Goal: Information Seeking & Learning: Learn about a topic

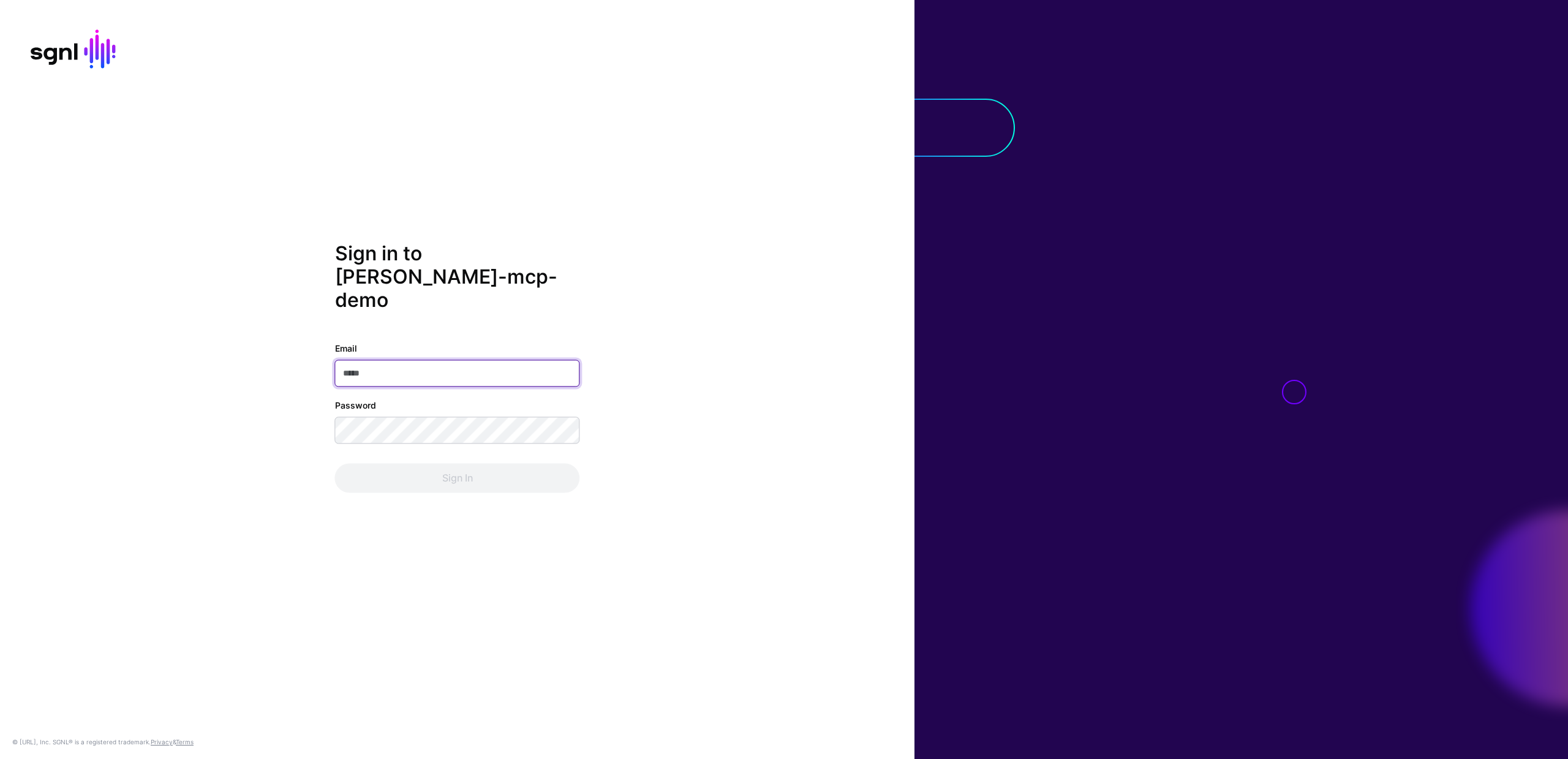
type input "**********"
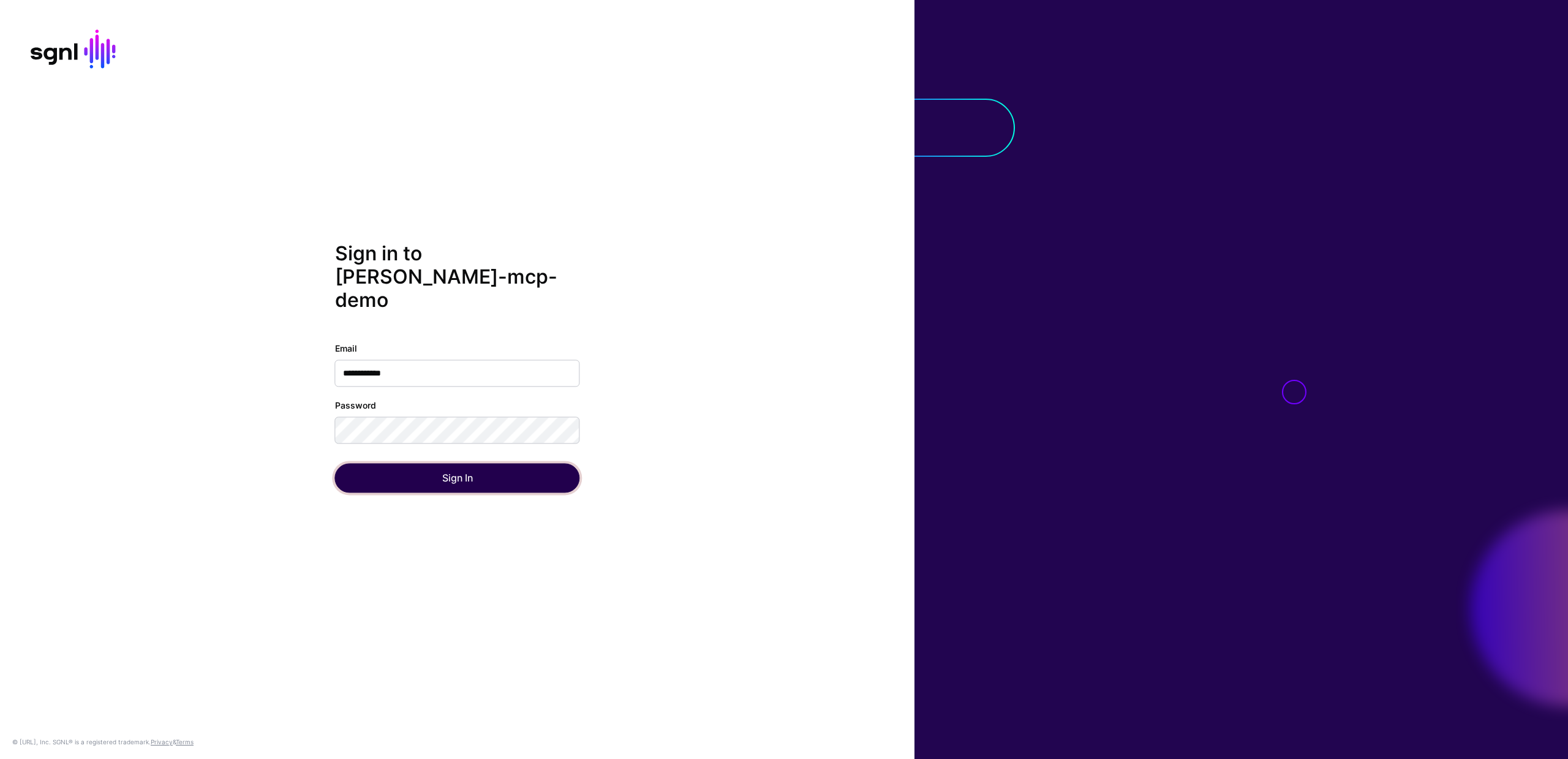
click at [435, 474] on button "Sign In" at bounding box center [458, 478] width 245 height 29
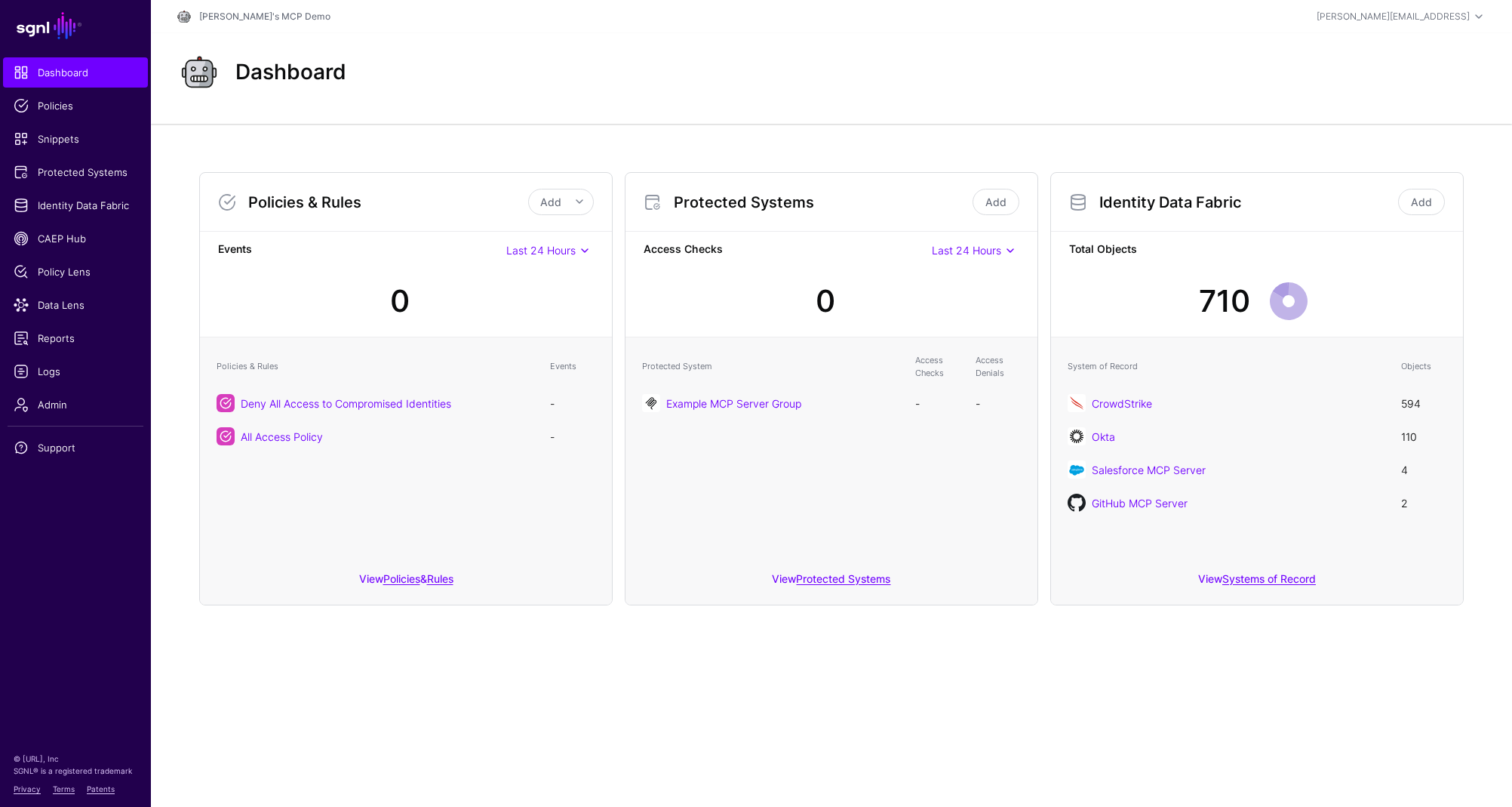
click at [459, 745] on main "SGNL Dashboard Policies Snippets Protected Systems Identity Data Fabric CAEP Hu…" at bounding box center [756, 404] width 1512 height 807
click at [713, 403] on link "Example MCP Server Group" at bounding box center [733, 404] width 135 height 13
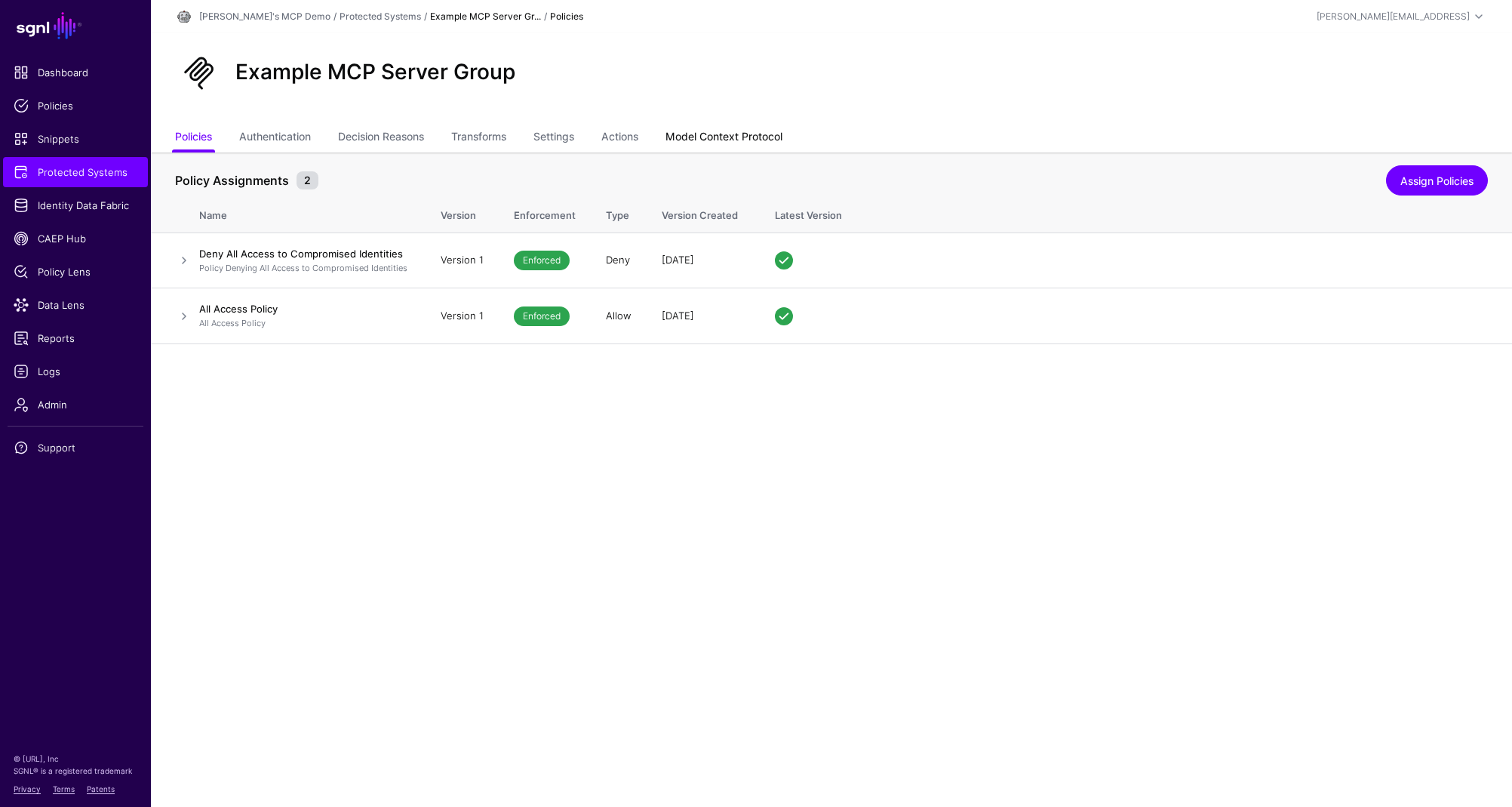
click at [718, 133] on link "Model Context Protocol" at bounding box center [724, 138] width 117 height 28
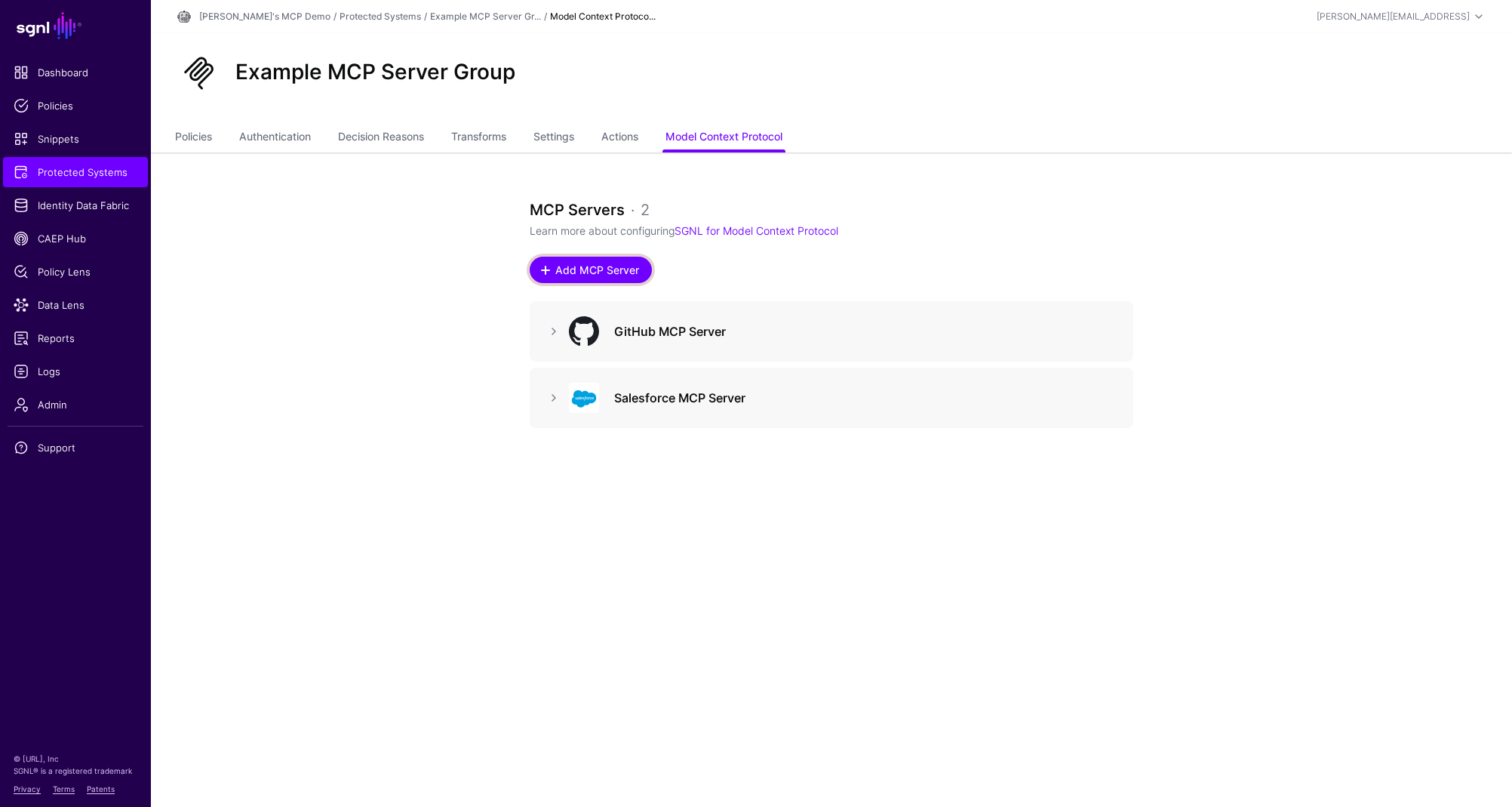
click at [584, 268] on span "Add MCP Server" at bounding box center [597, 270] width 88 height 16
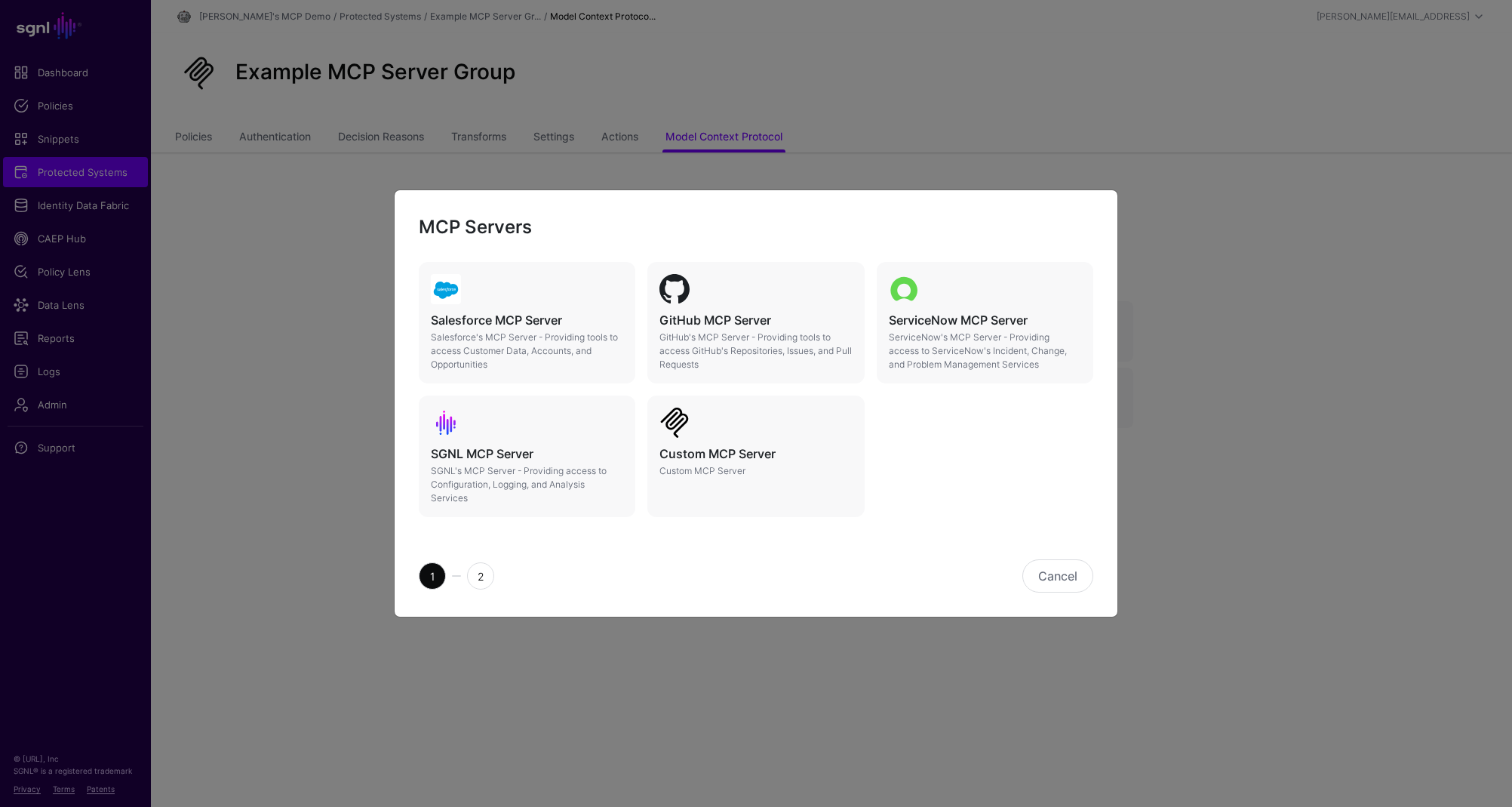
click at [488, 584] on span "2" at bounding box center [481, 576] width 27 height 27
click at [1057, 579] on button "Cancel" at bounding box center [1057, 576] width 71 height 33
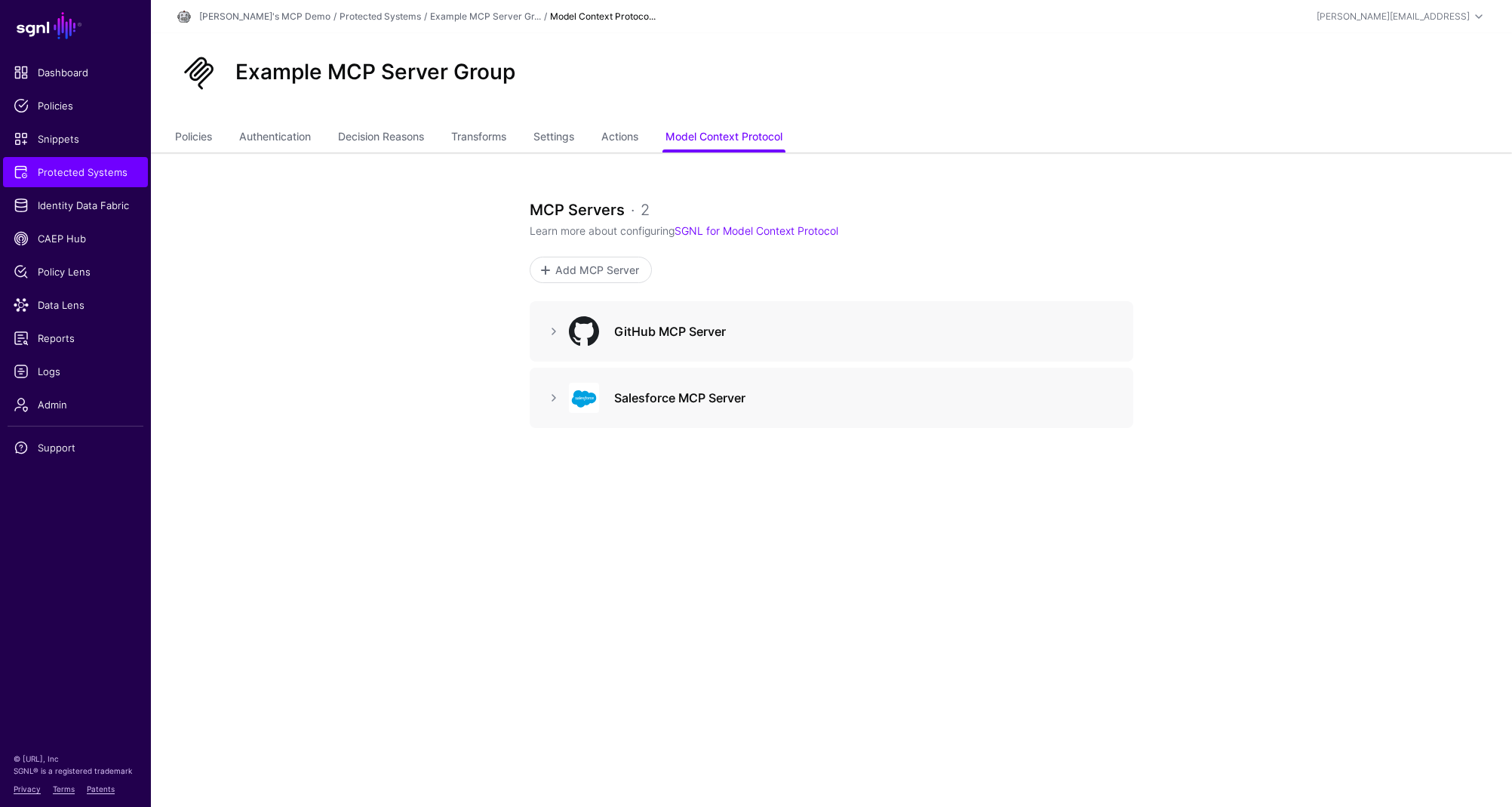
click at [654, 329] on h3 "GitHub MCP Server" at bounding box center [864, 331] width 501 height 18
click at [550, 332] on link at bounding box center [553, 331] width 18 height 18
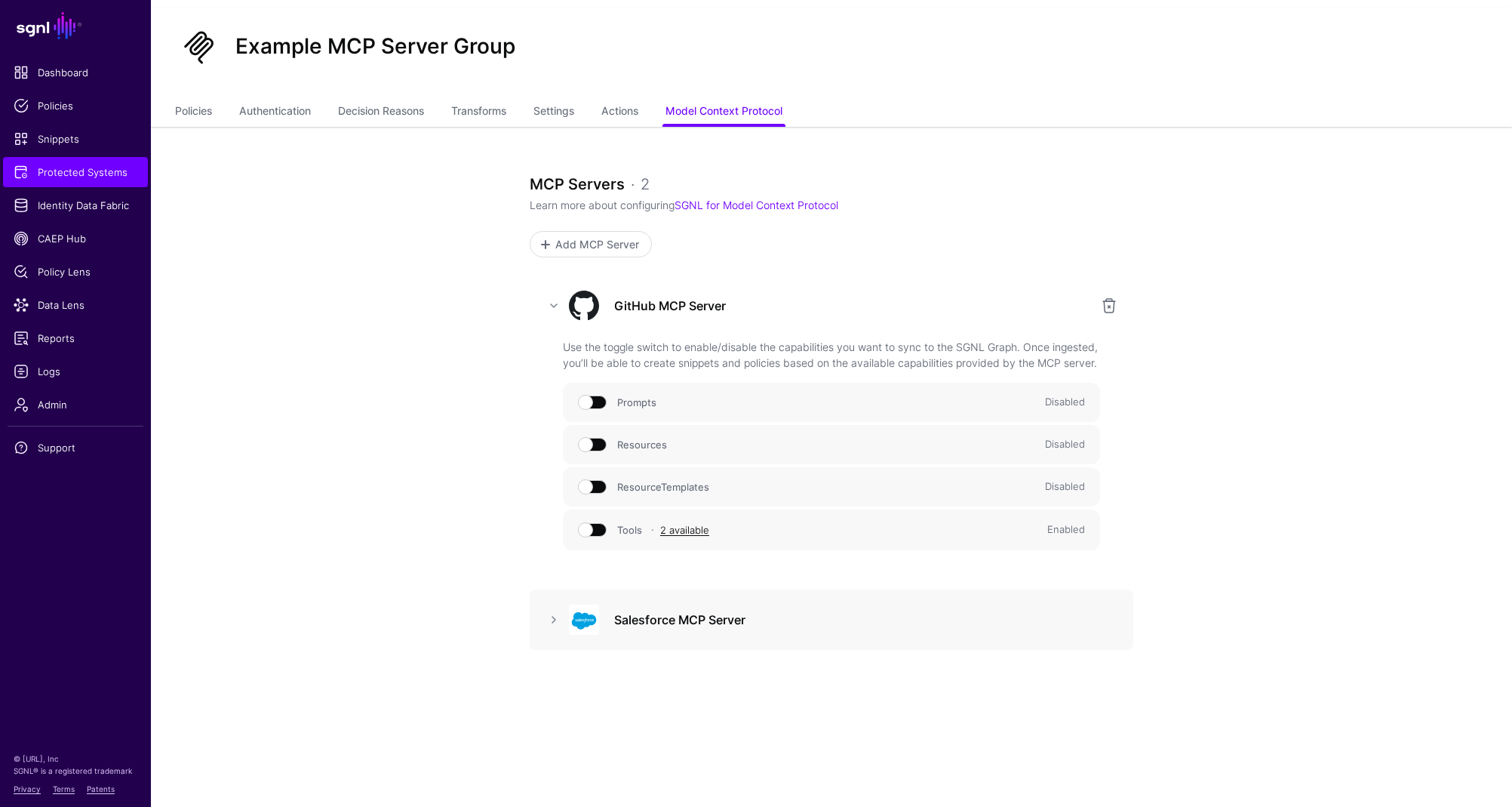
scroll to position [66, 0]
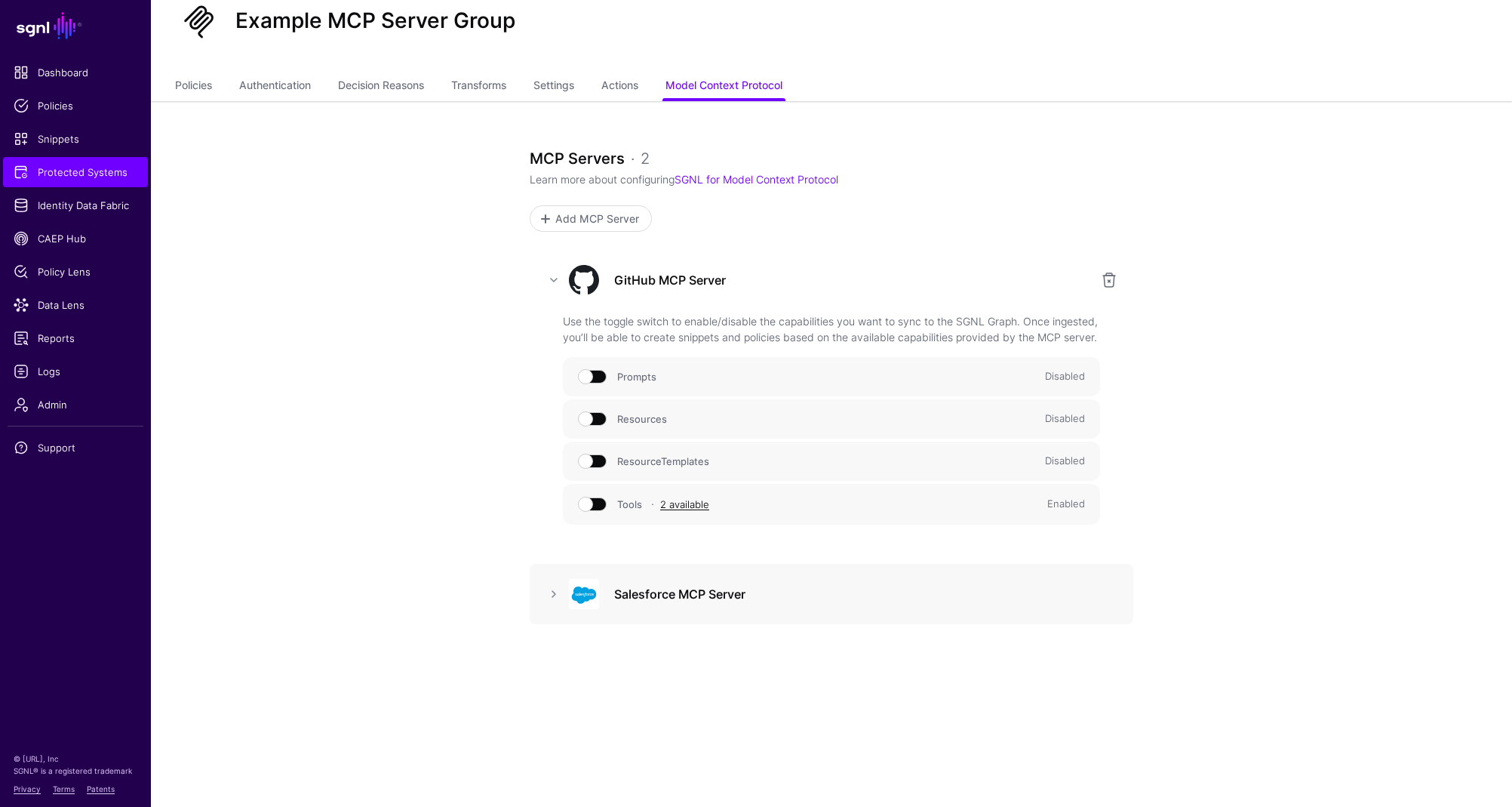
click at [589, 503] on span at bounding box center [593, 504] width 27 height 13
click at [601, 505] on span at bounding box center [593, 505] width 27 height 13
click at [687, 506] on link "2 available" at bounding box center [684, 504] width 49 height 12
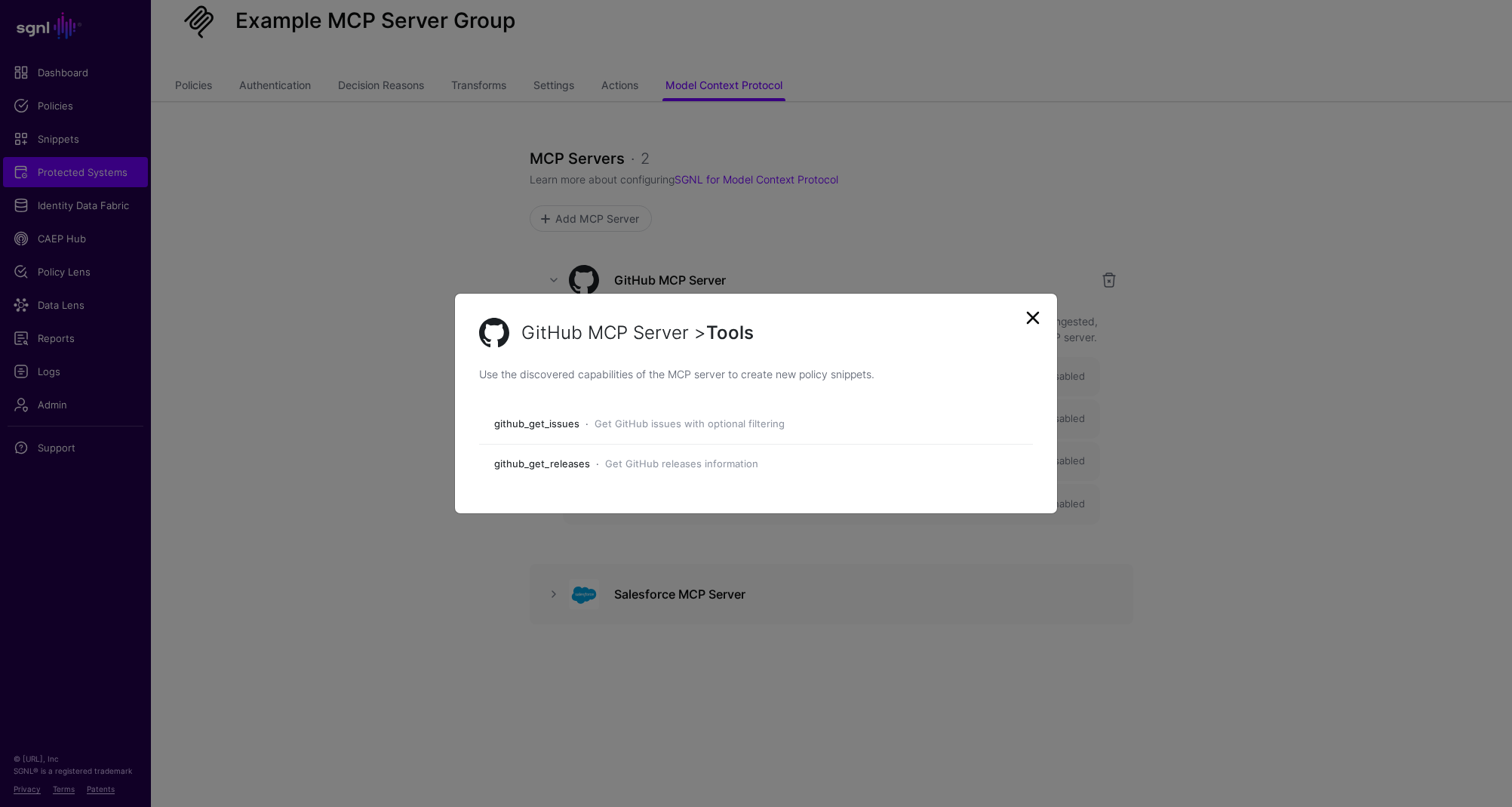
click at [643, 548] on ngb-modal-window "GitHub MCP Server > Tools Use the discovered capabilities of the MCP server to …" at bounding box center [756, 404] width 1512 height 807
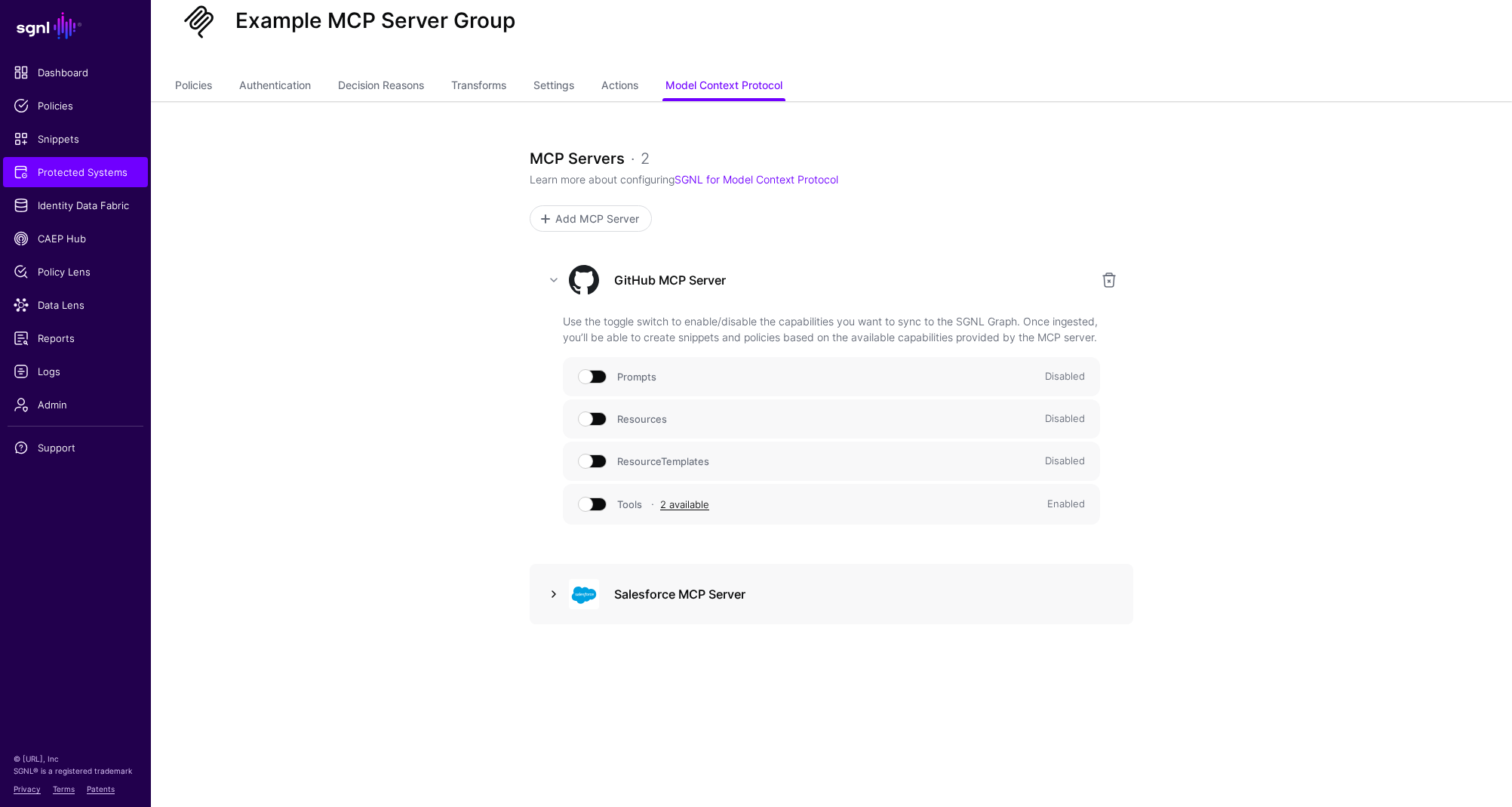
click at [552, 593] on link at bounding box center [553, 594] width 18 height 18
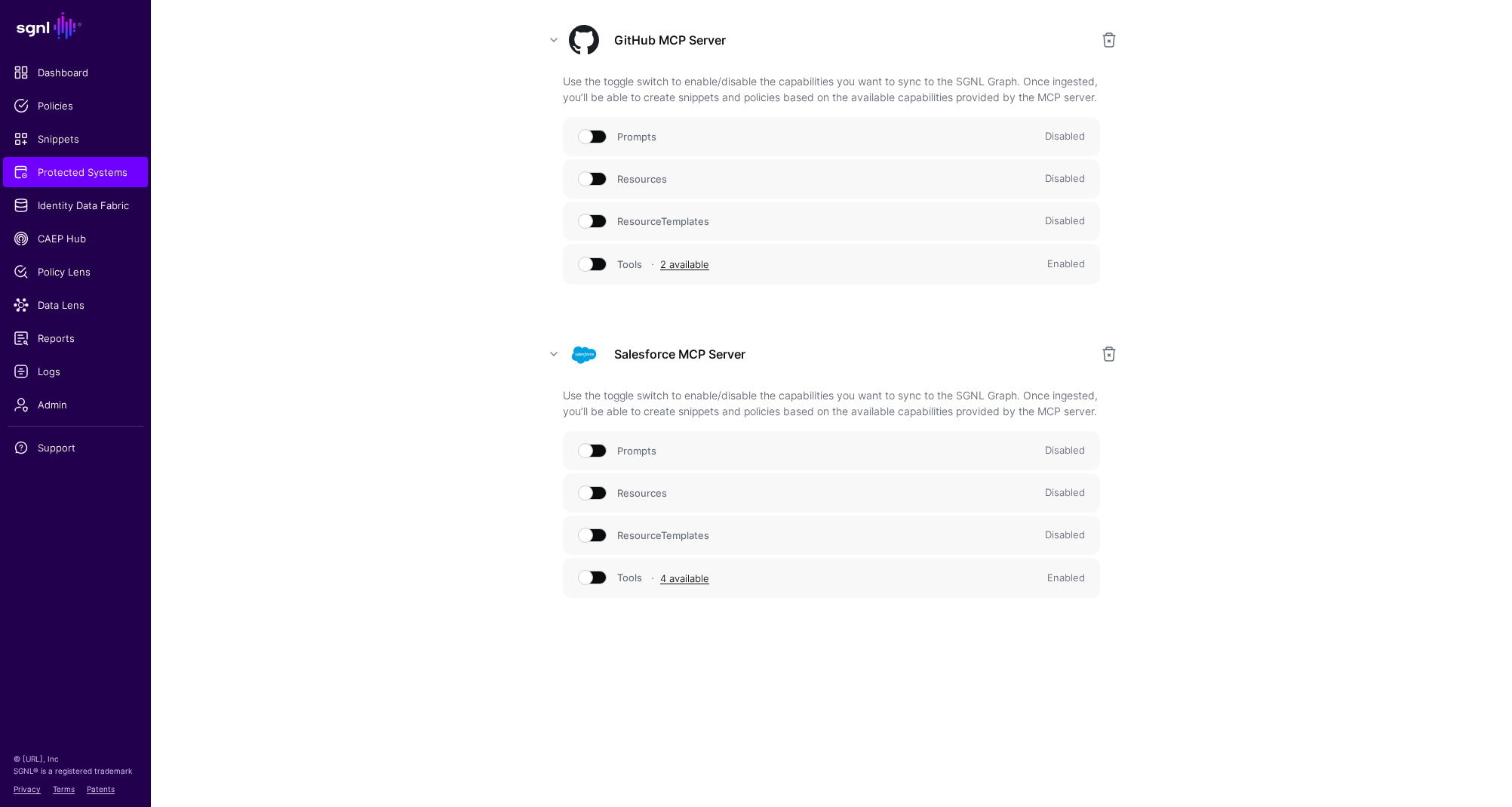
scroll to position [300, 0]
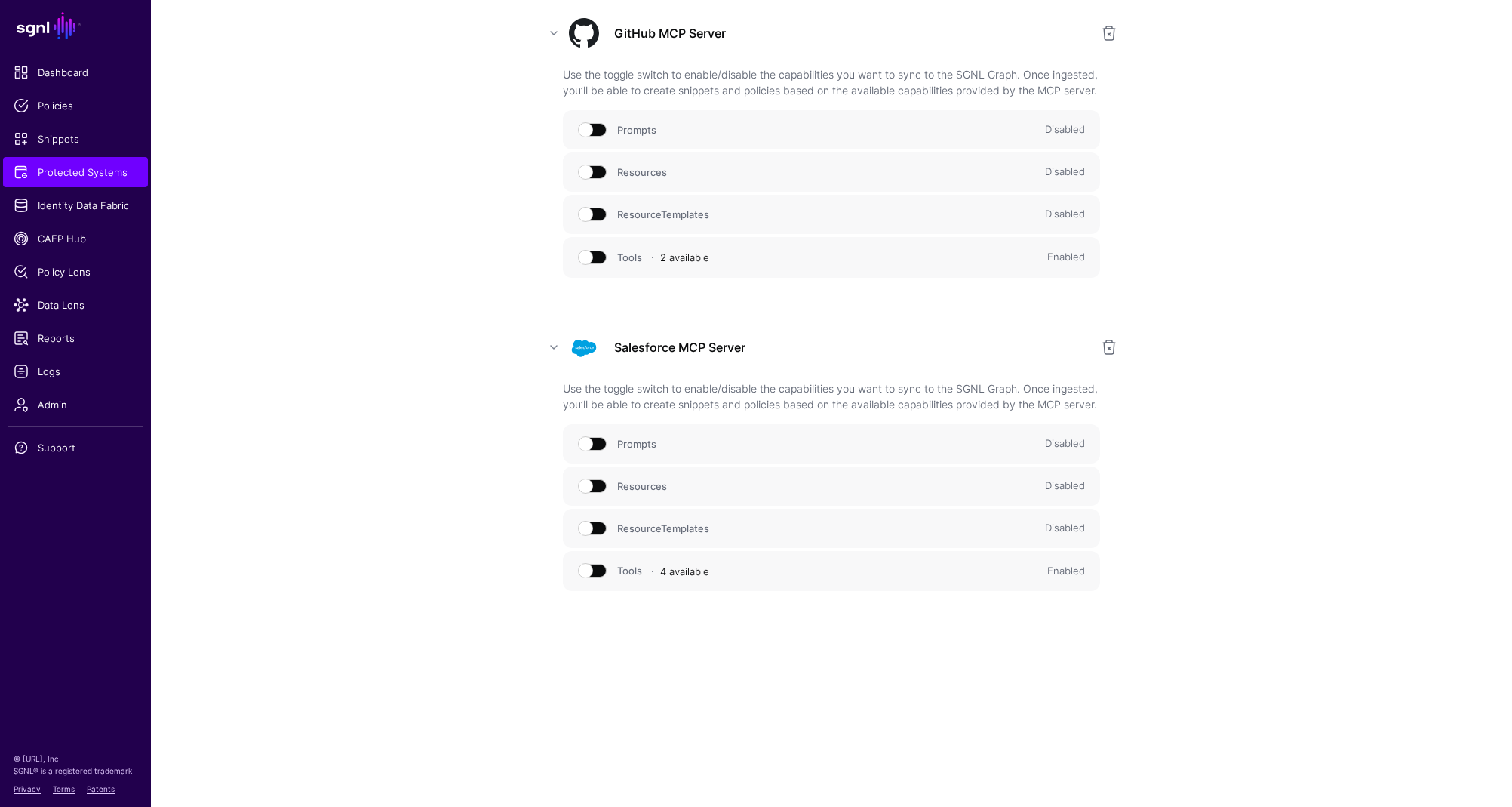
click at [678, 577] on link "4 available" at bounding box center [684, 571] width 49 height 12
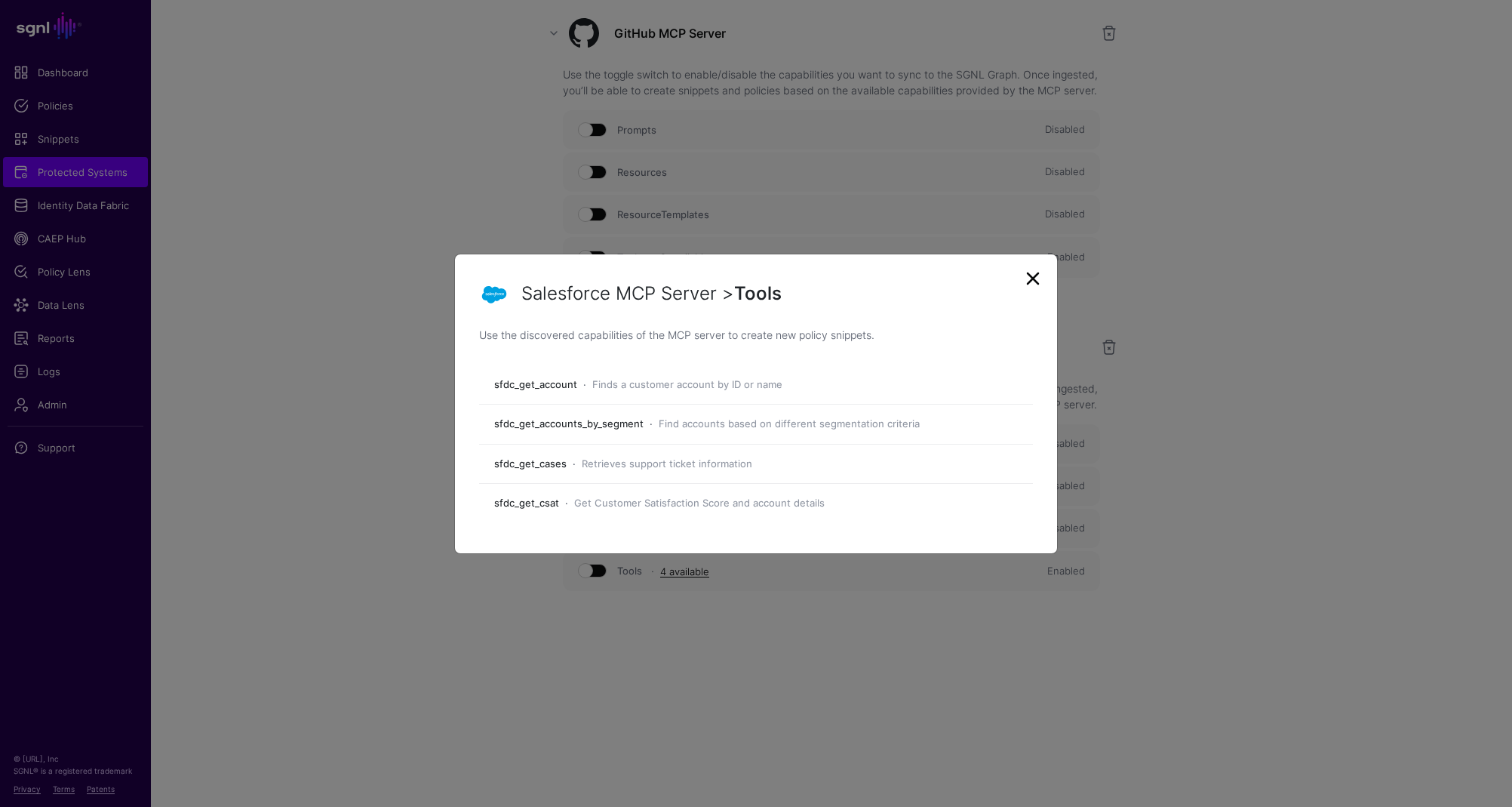
click at [1030, 283] on link at bounding box center [1032, 278] width 24 height 24
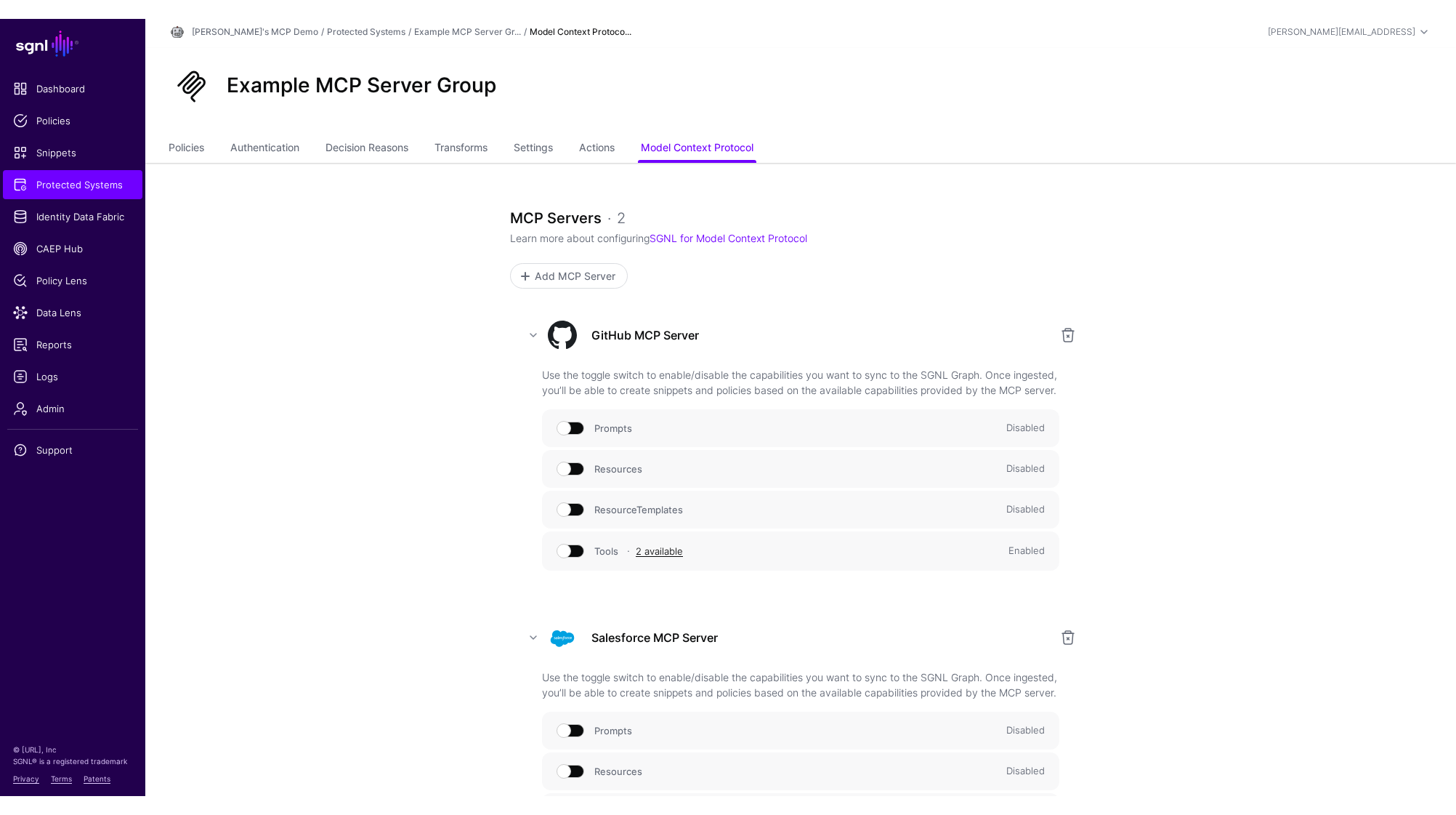
scroll to position [0, 0]
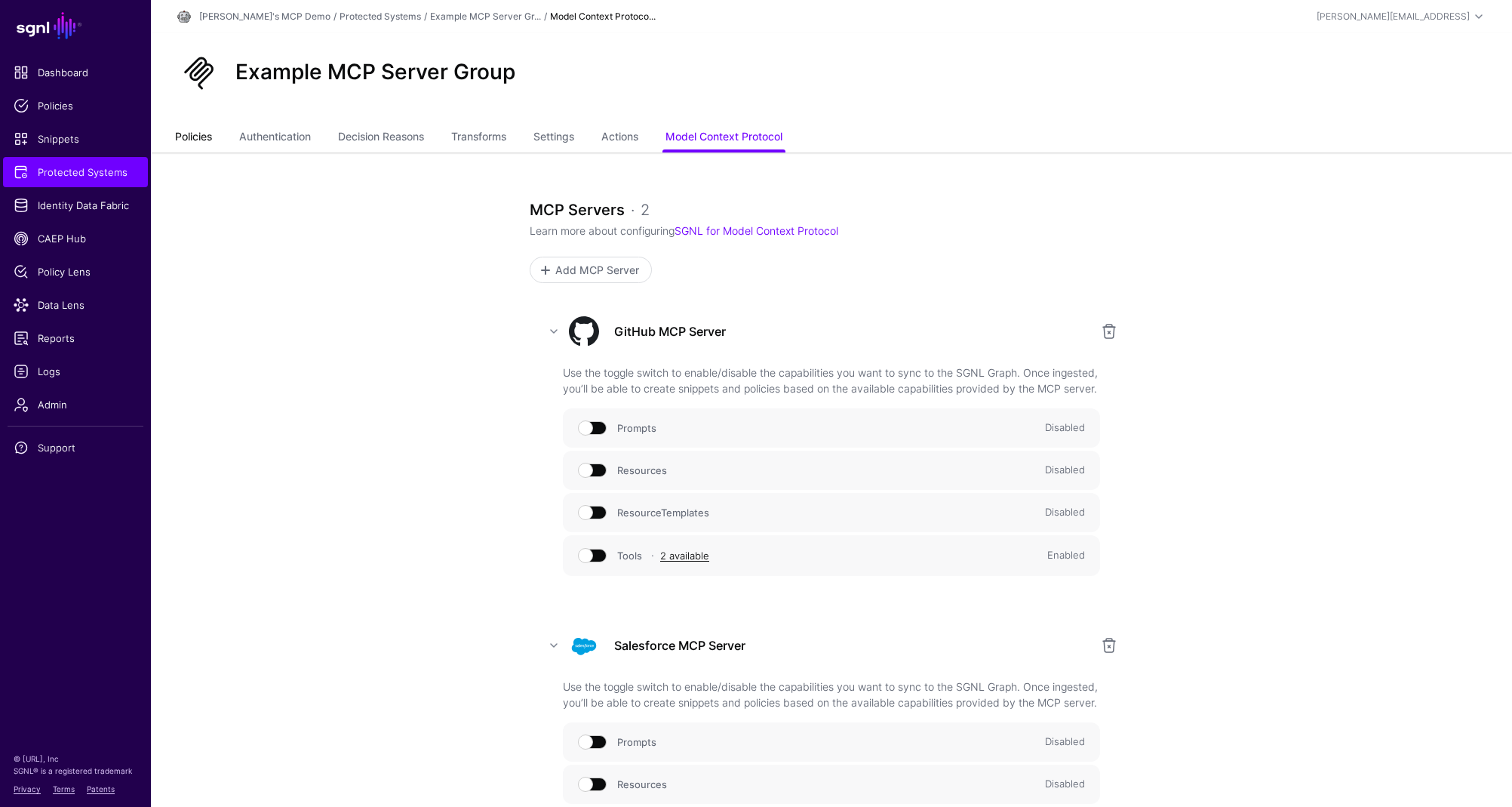
click at [188, 137] on link "Policies" at bounding box center [193, 138] width 37 height 28
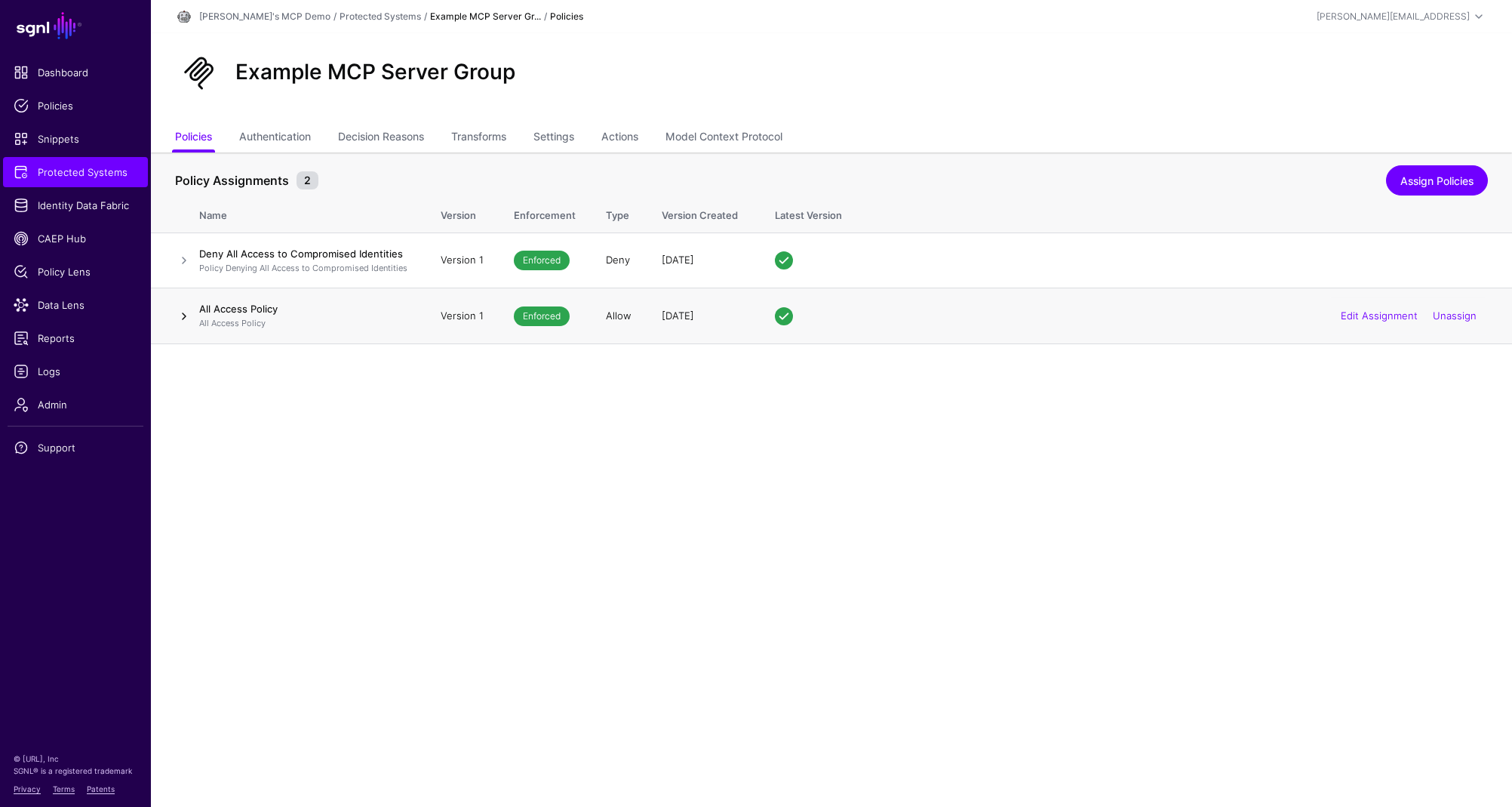
click at [184, 318] on link at bounding box center [184, 316] width 18 height 18
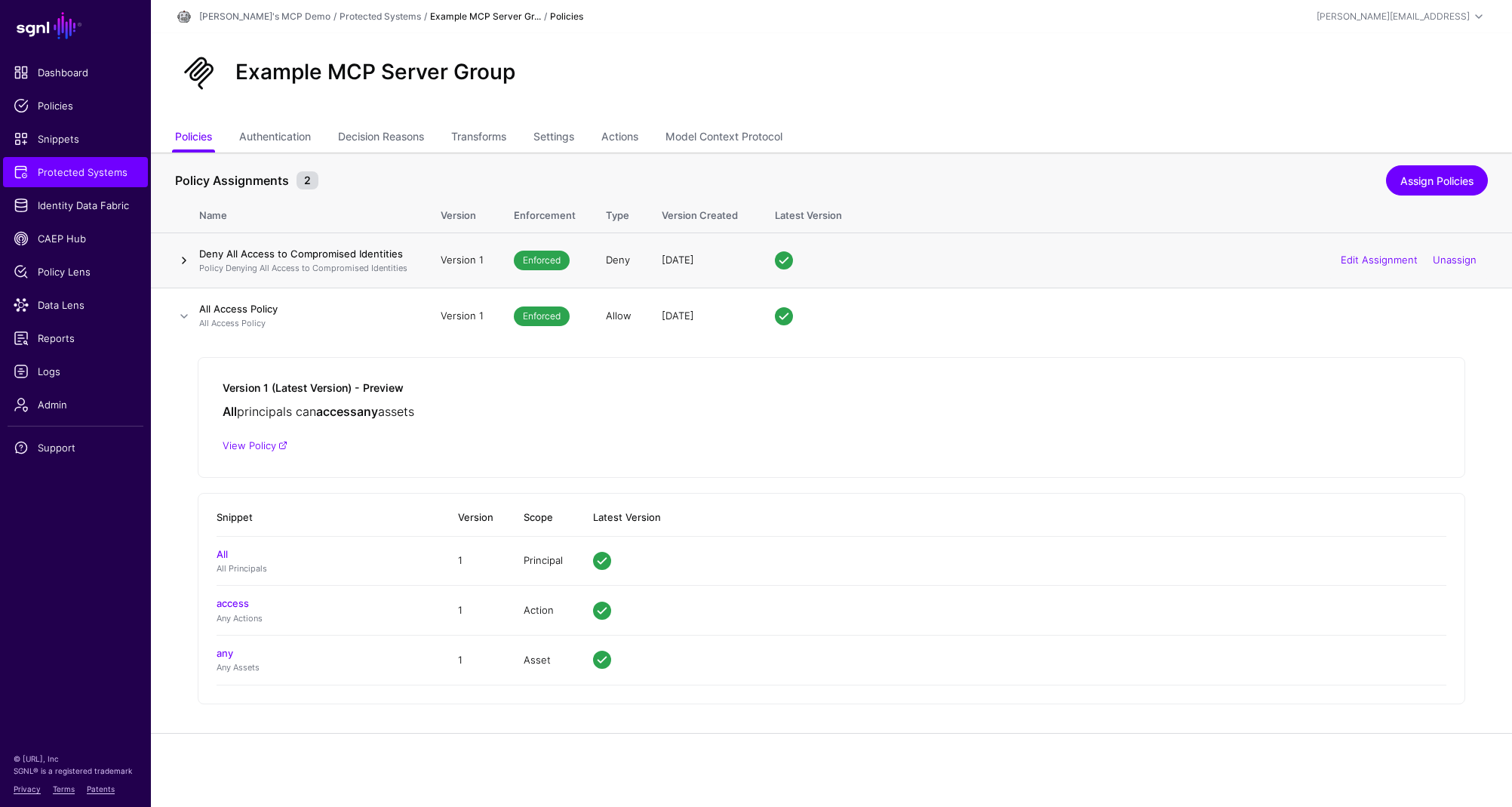
click at [183, 262] on link at bounding box center [184, 260] width 18 height 18
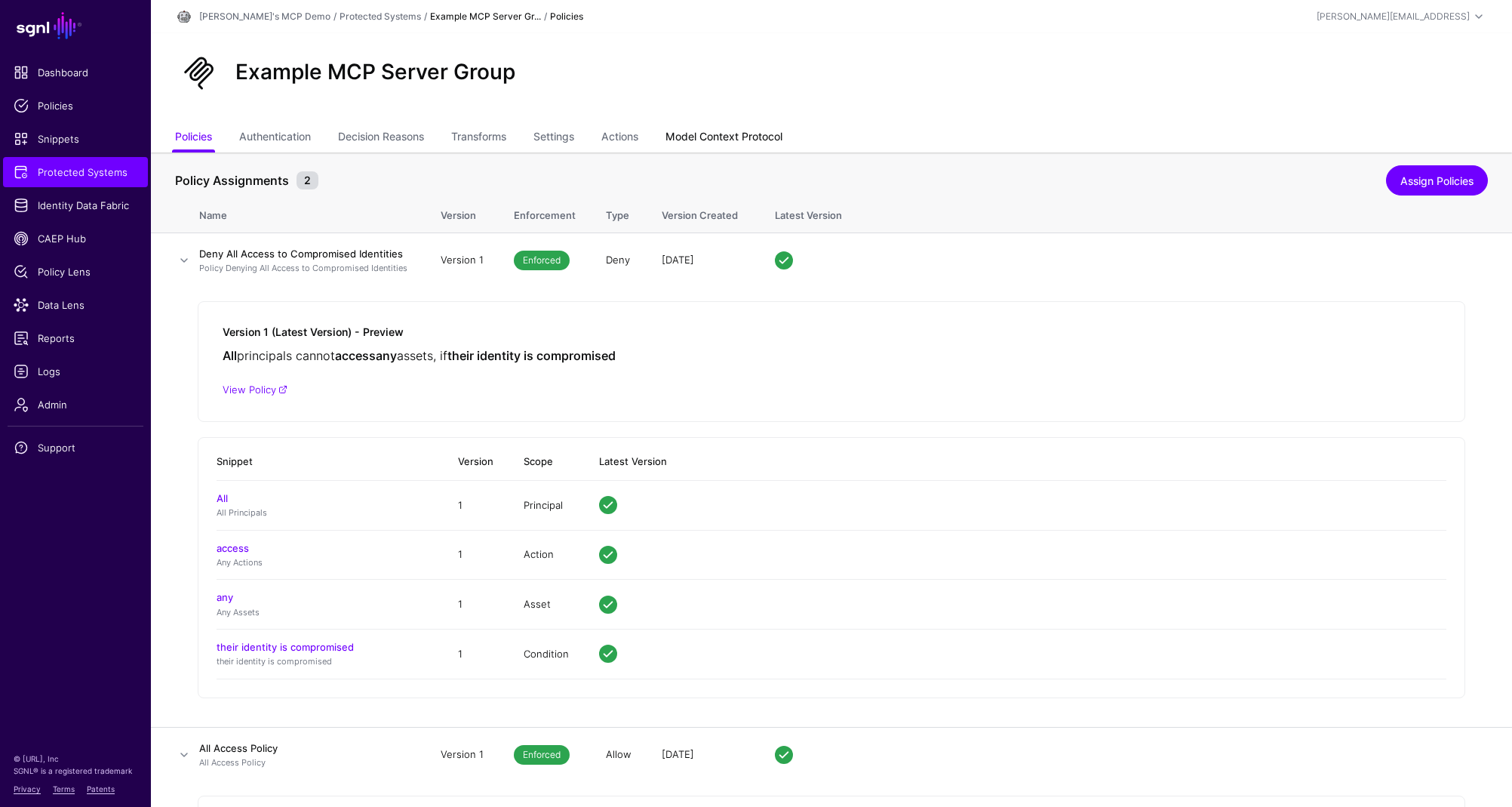
click at [764, 141] on link "Model Context Protocol" at bounding box center [724, 138] width 117 height 28
